Goal: Find contact information: Find contact information

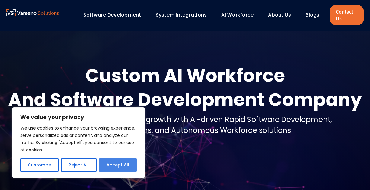
click at [119, 165] on button "Accept All" at bounding box center [118, 164] width 38 height 13
checkbox input "true"
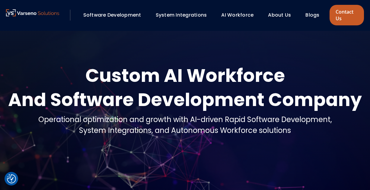
click at [342, 14] on link "Contact Us" at bounding box center [347, 15] width 34 height 21
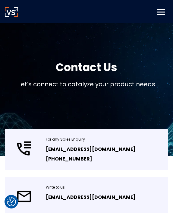
click at [9, 12] on icon at bounding box center [11, 12] width 13 height 10
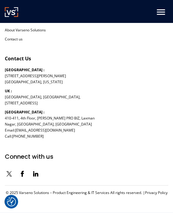
scroll to position [2169, 0]
